Goal: Navigation & Orientation: Find specific page/section

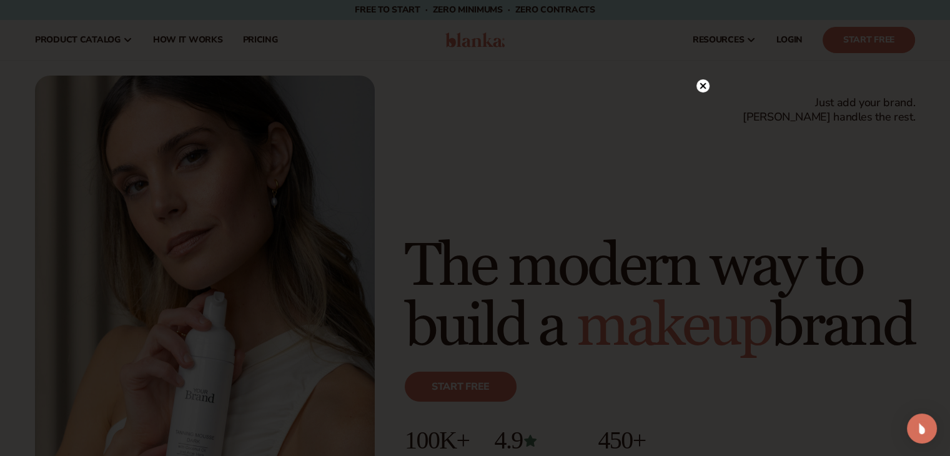
click at [695, 87] on div "WIN A SWAG BAG" at bounding box center [476, 228] width 450 height 285
click at [699, 87] on circle at bounding box center [703, 85] width 13 height 13
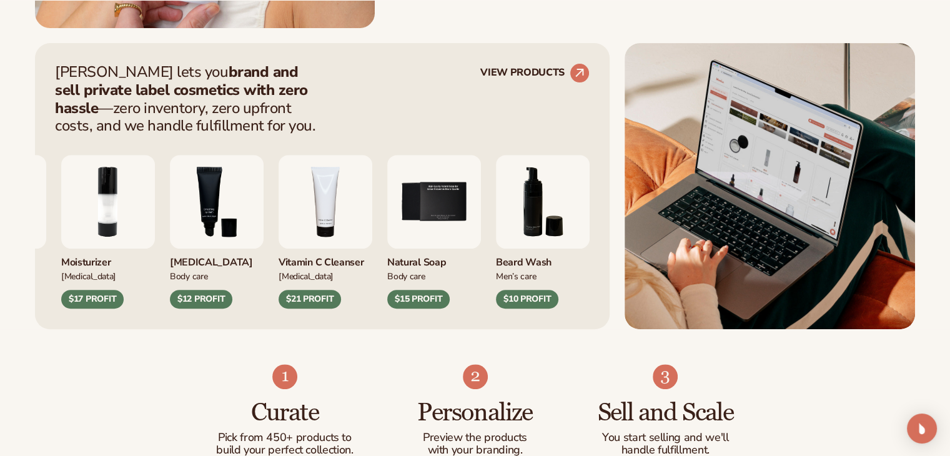
scroll to position [477, 0]
click at [570, 76] on icon at bounding box center [579, 72] width 28 height 28
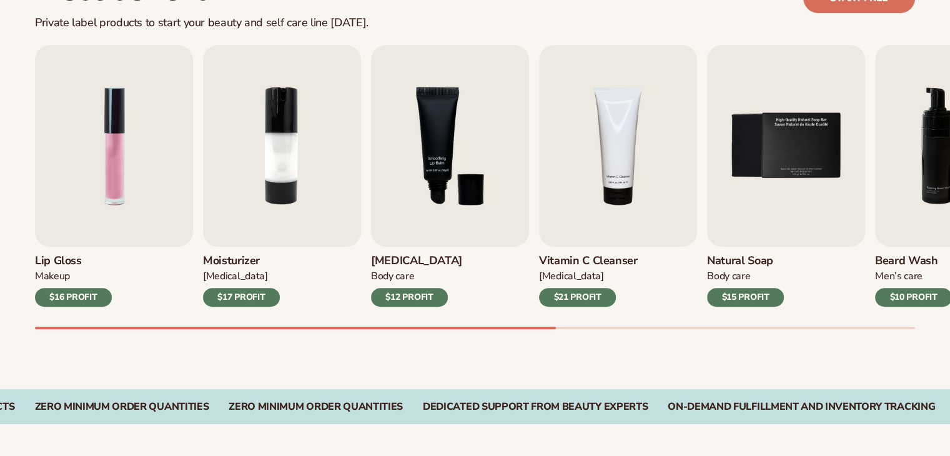
scroll to position [404, 0]
